Goal: Navigation & Orientation: Go to known website

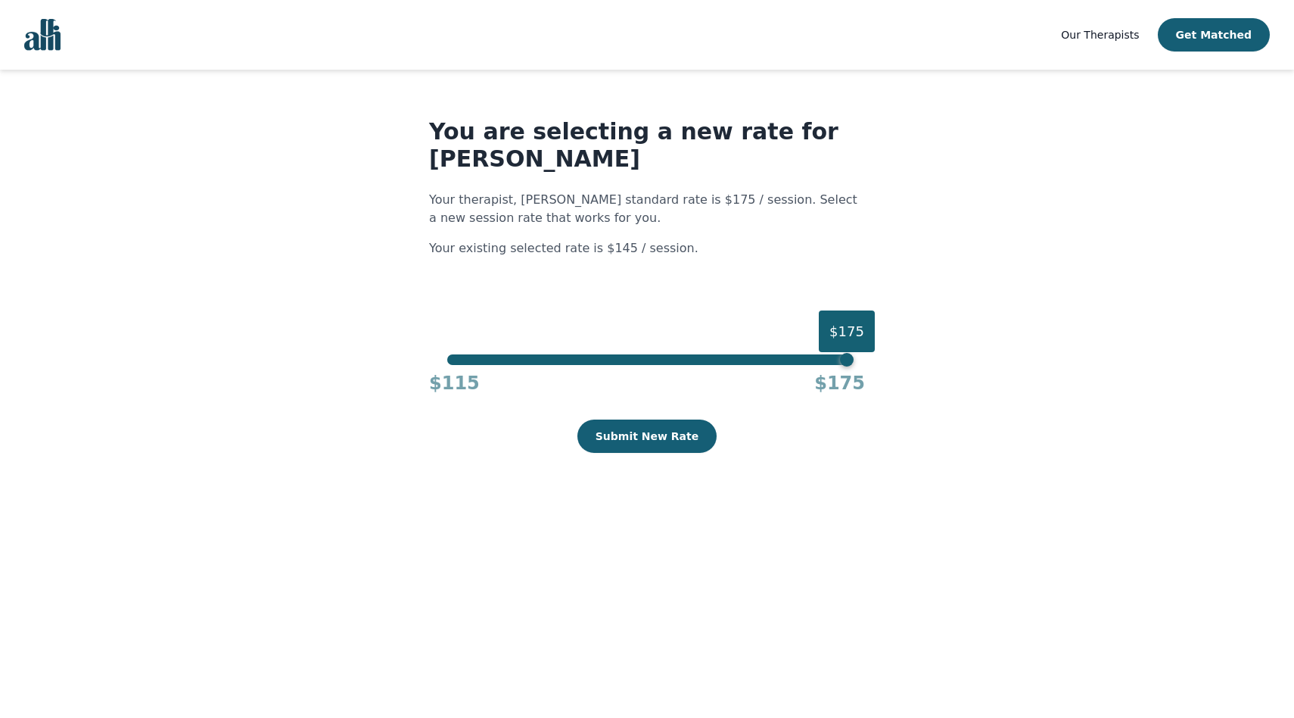
click at [18, 42] on nav "Our Therapists Get Matched" at bounding box center [647, 35] width 1294 height 70
drag, startPoint x: 25, startPoint y: 42, endPoint x: 158, endPoint y: 0, distance: 139.6
click at [25, 42] on img "Global" at bounding box center [42, 35] width 36 height 32
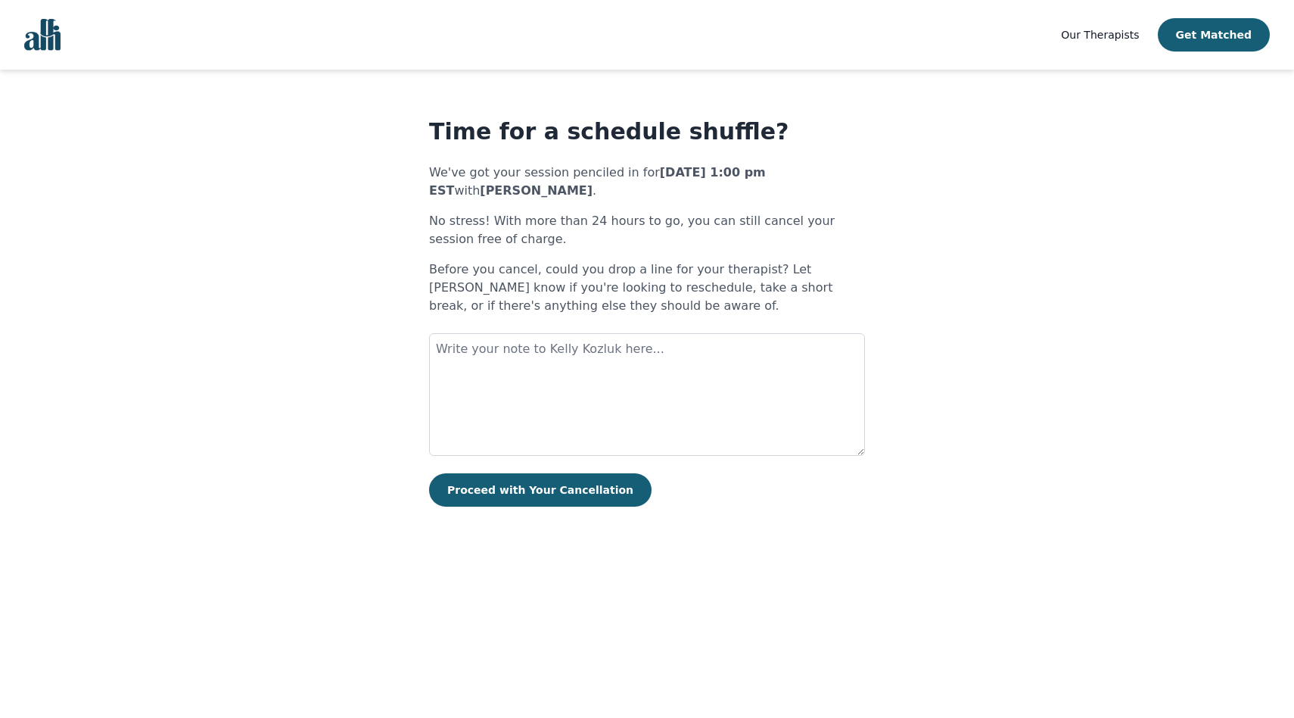
click at [51, 46] on img "Global" at bounding box center [42, 35] width 36 height 32
